Goal: Task Accomplishment & Management: Use online tool/utility

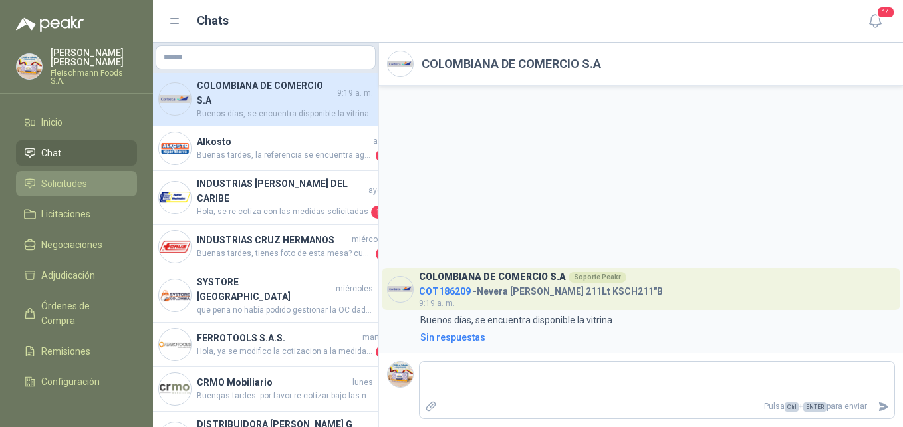
click at [69, 176] on span "Solicitudes" at bounding box center [64, 183] width 46 height 15
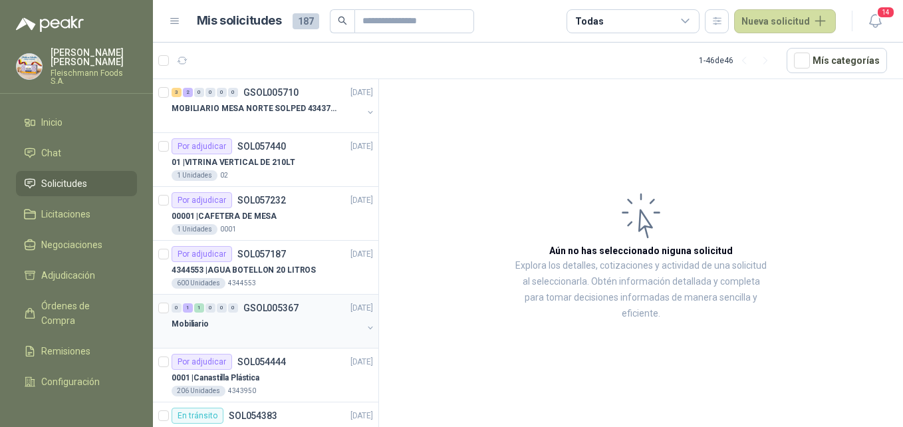
click at [232, 321] on div "Mobiliario" at bounding box center [267, 324] width 191 height 16
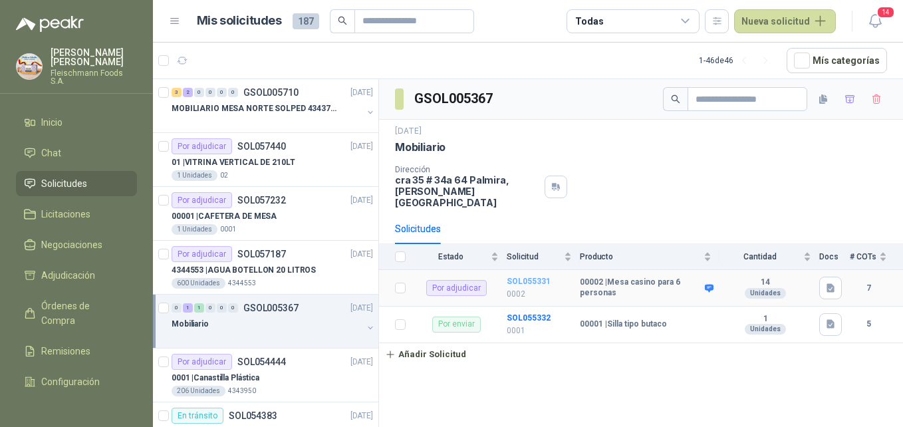
click at [517, 277] on b "SOL055331" at bounding box center [529, 281] width 44 height 9
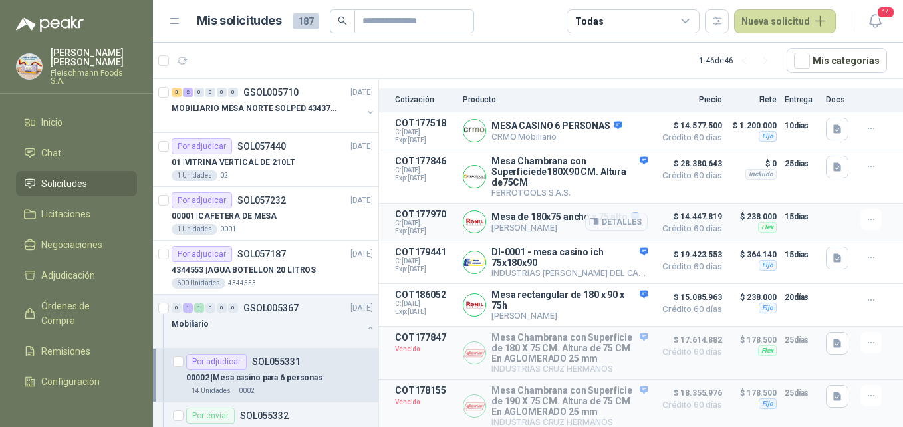
scroll to position [209, 0]
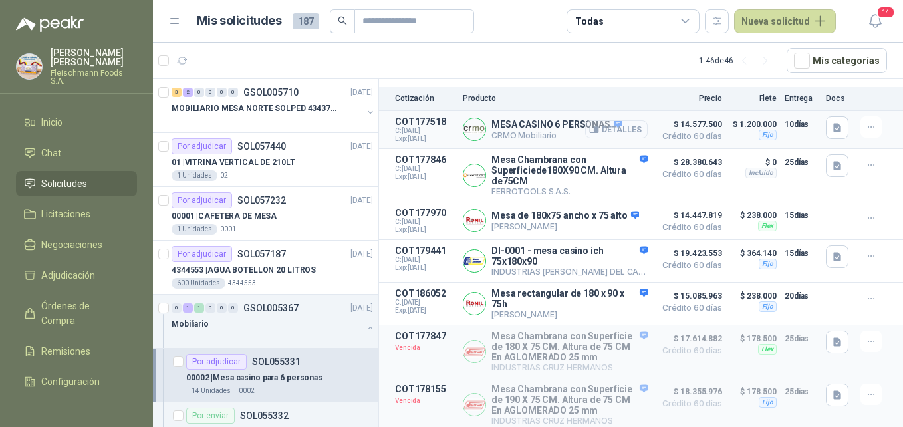
click at [606, 120] on button "Detalles" at bounding box center [616, 129] width 63 height 18
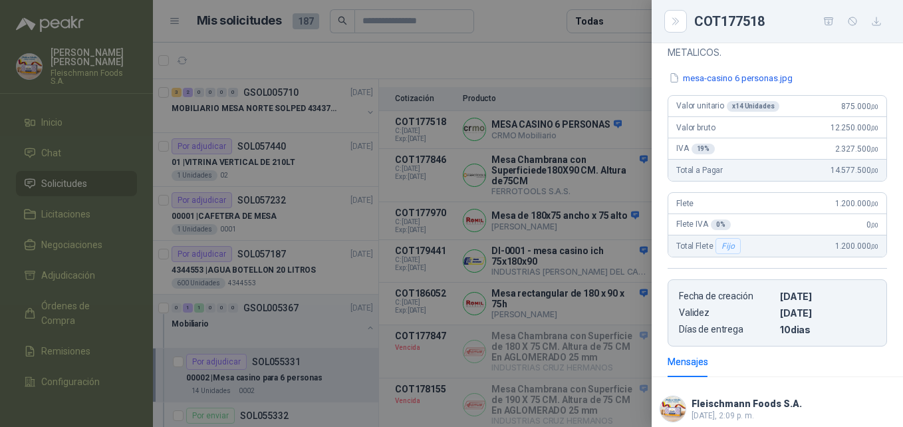
scroll to position [0, 0]
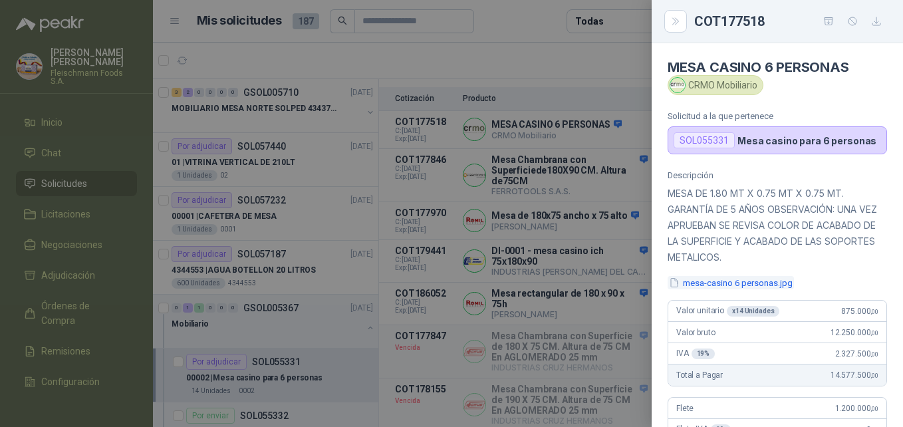
click at [730, 285] on button "mesa-casino 6 personas.jpg" at bounding box center [731, 283] width 126 height 14
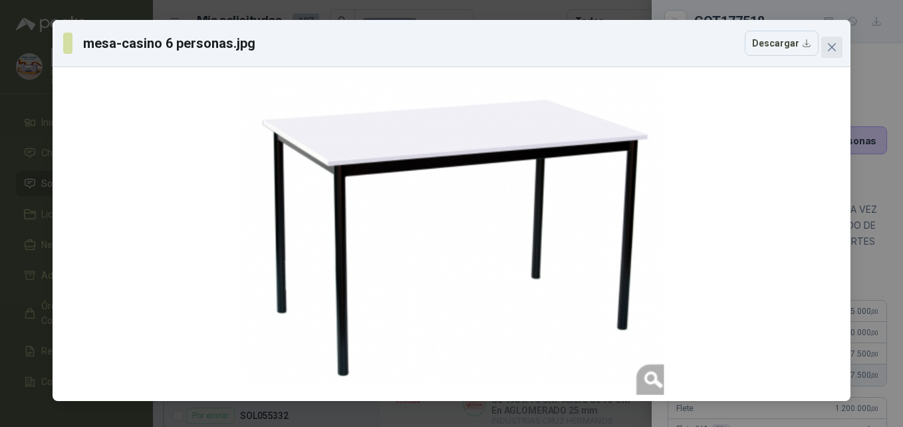
click at [836, 48] on icon "close" at bounding box center [832, 47] width 11 height 11
click at [836, 48] on div "mesa-casino 6 personas.jpg Descargar" at bounding box center [451, 213] width 903 height 427
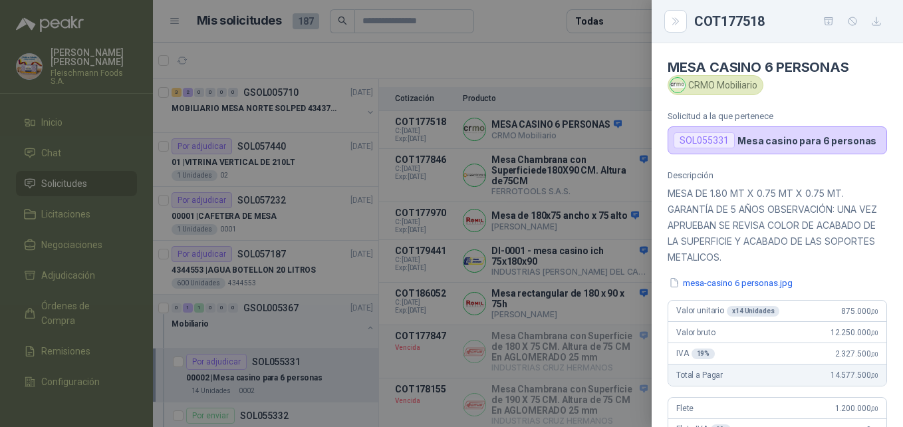
click at [836, 48] on body "[PERSON_NAME] [PERSON_NAME] Foods S.A. Inicio Chat Solicitudes Licitaciones Neg…" at bounding box center [451, 213] width 903 height 427
click at [872, 23] on icon "button" at bounding box center [877, 21] width 11 height 11
click at [468, 59] on div at bounding box center [451, 213] width 903 height 427
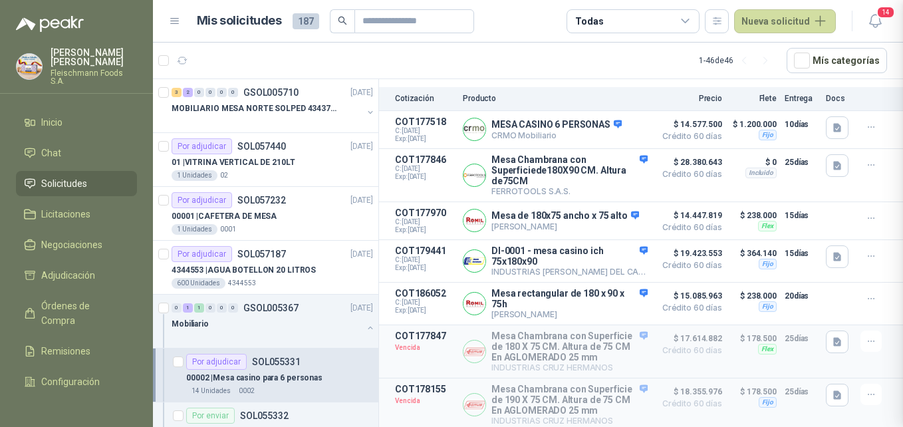
scroll to position [329, 0]
click at [610, 301] on button "Detalles" at bounding box center [616, 304] width 63 height 18
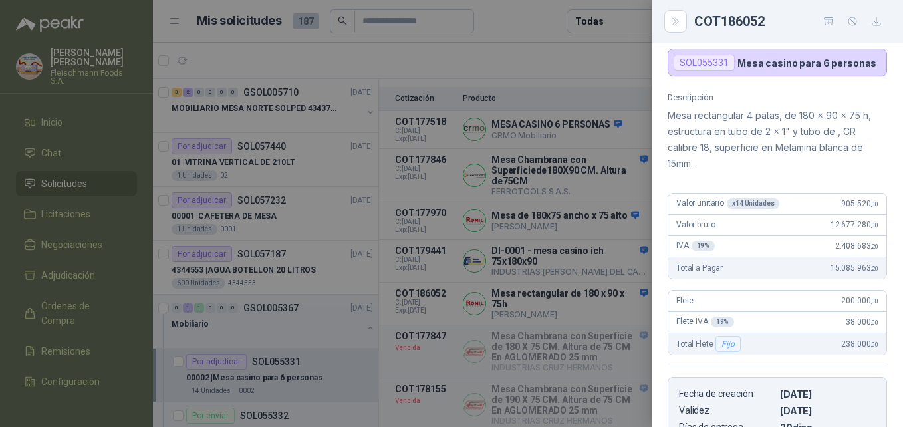
scroll to position [0, 0]
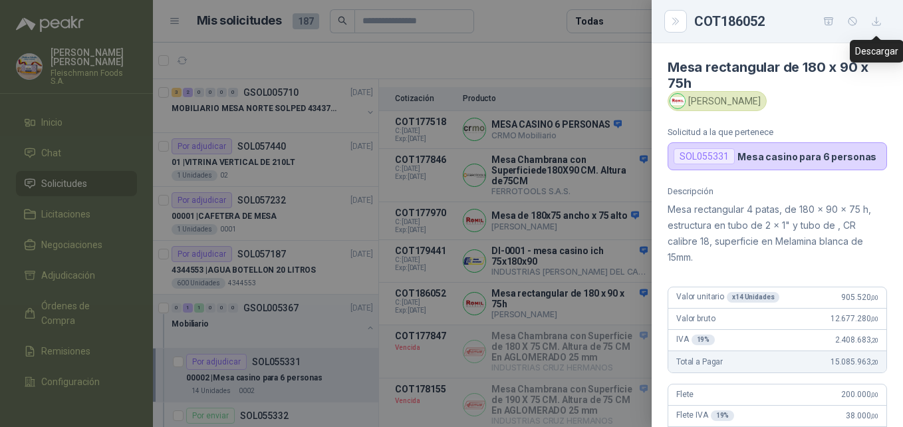
click at [870, 25] on button "button" at bounding box center [876, 21] width 21 height 21
click at [695, 257] on p "Mesa rectangular 4 patas, de 180 x 90 x 75 h, estructura en tubo de 2 x 1" y tu…" at bounding box center [778, 234] width 220 height 64
click at [675, 11] on button "Close" at bounding box center [676, 21] width 23 height 23
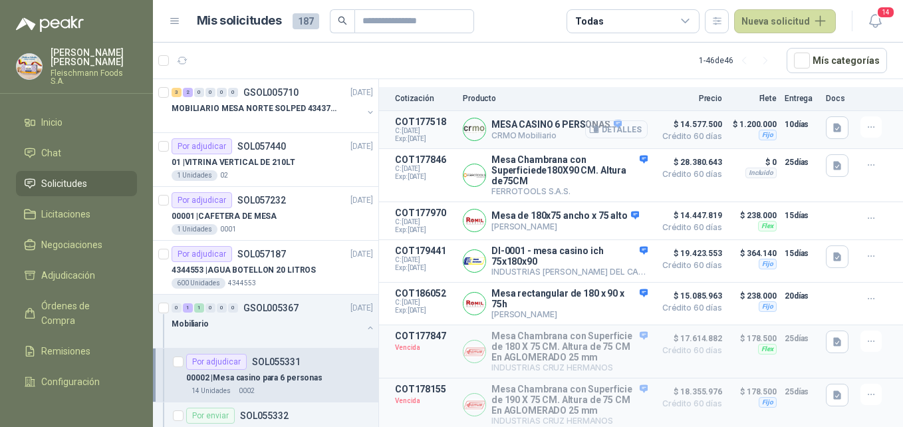
click at [613, 120] on button "Detalles" at bounding box center [616, 129] width 63 height 18
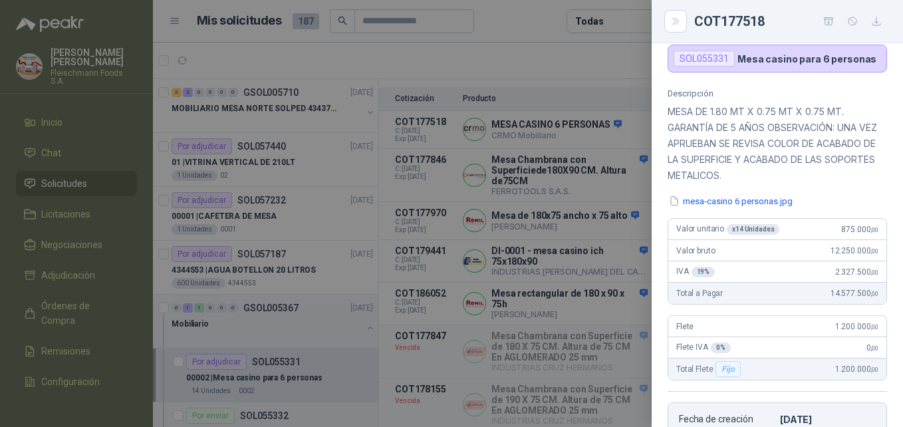
scroll to position [0, 0]
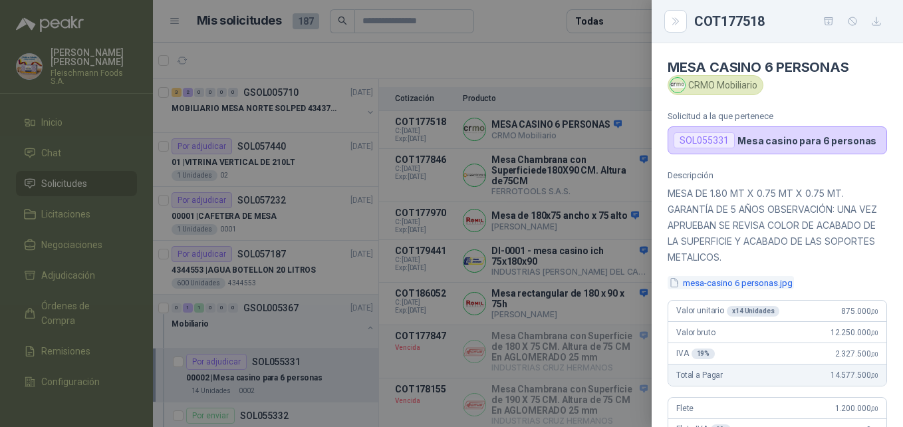
click at [716, 278] on button "mesa-casino 6 personas.jpg" at bounding box center [731, 283] width 126 height 14
